Goal: Navigation & Orientation: Find specific page/section

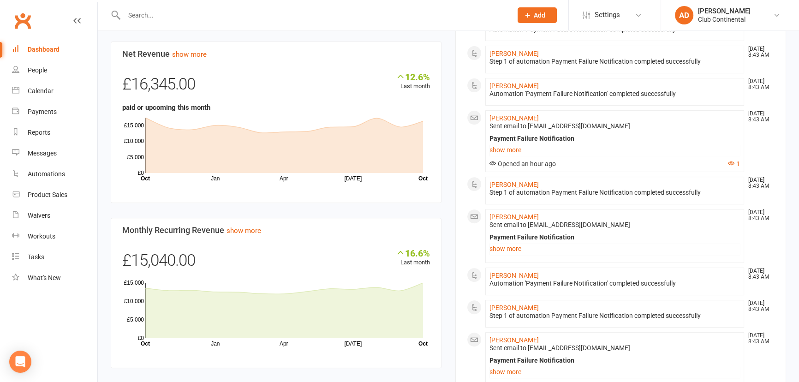
scroll to position [377, 0]
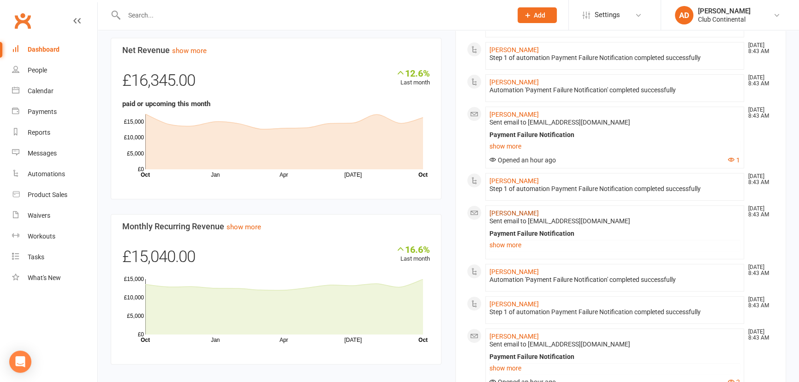
click at [512, 212] on link "[PERSON_NAME]" at bounding box center [513, 212] width 49 height 7
